Goal: Navigation & Orientation: Find specific page/section

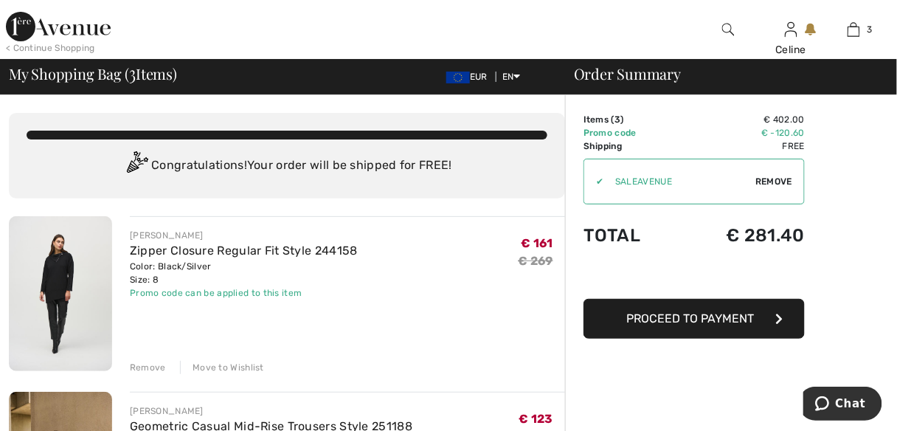
click at [150, 362] on div "Remove" at bounding box center [148, 367] width 36 height 13
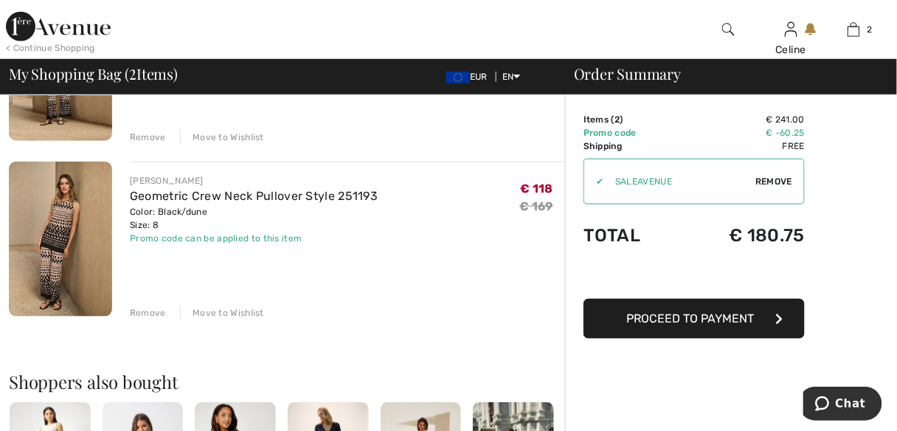
scroll to position [175, 0]
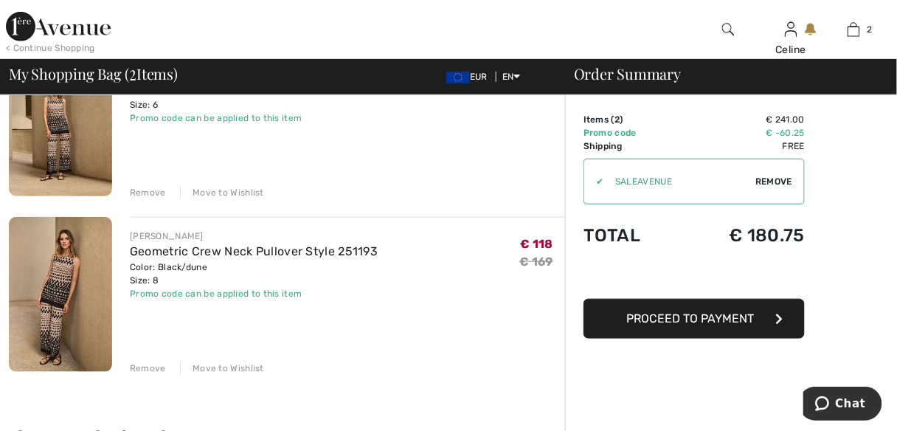
click at [157, 364] on div "Remove" at bounding box center [148, 367] width 36 height 13
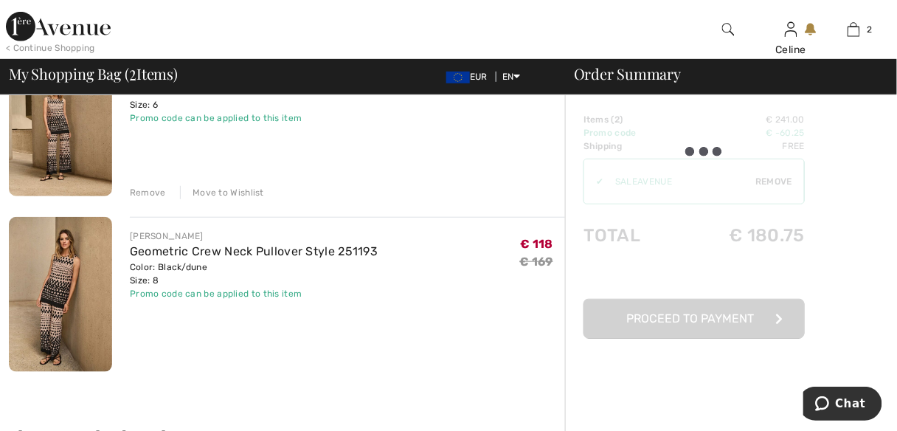
scroll to position [163, 0]
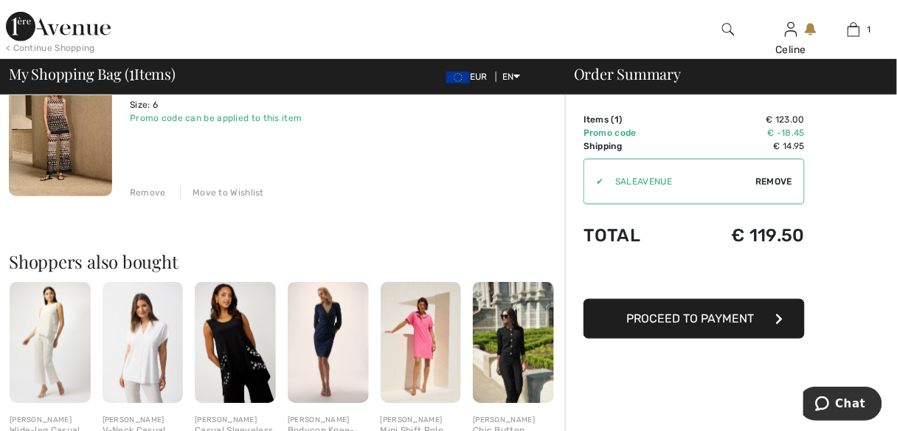
click at [159, 193] on div "Remove" at bounding box center [148, 192] width 36 height 13
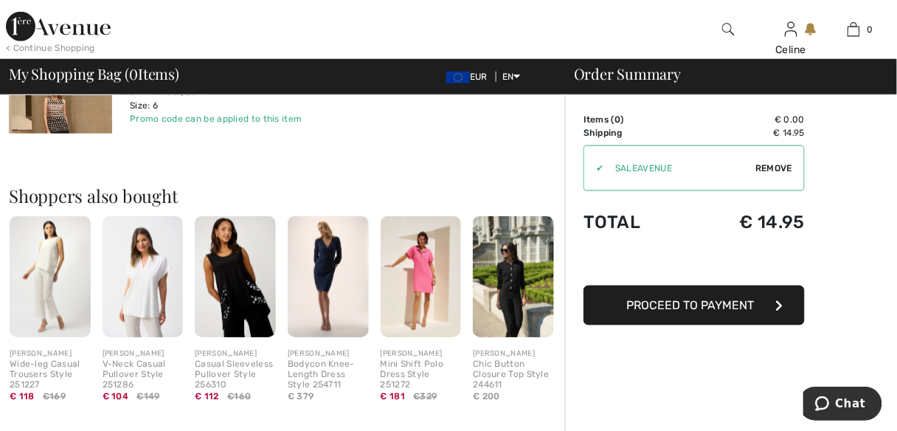
scroll to position [310, 0]
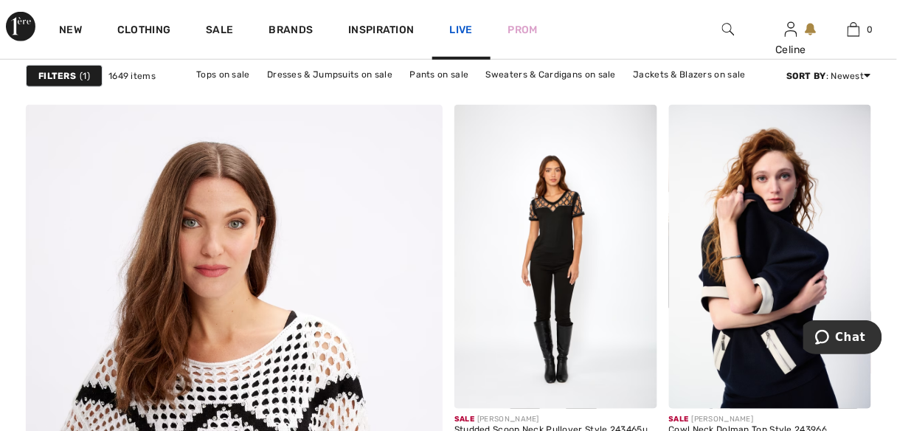
click at [462, 29] on link "Live" at bounding box center [461, 29] width 23 height 15
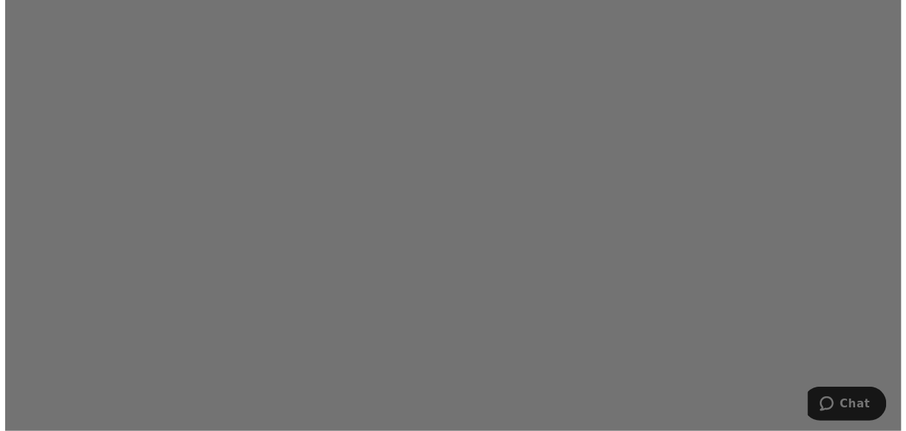
scroll to position [1062, 0]
